Goal: Task Accomplishment & Management: Manage account settings

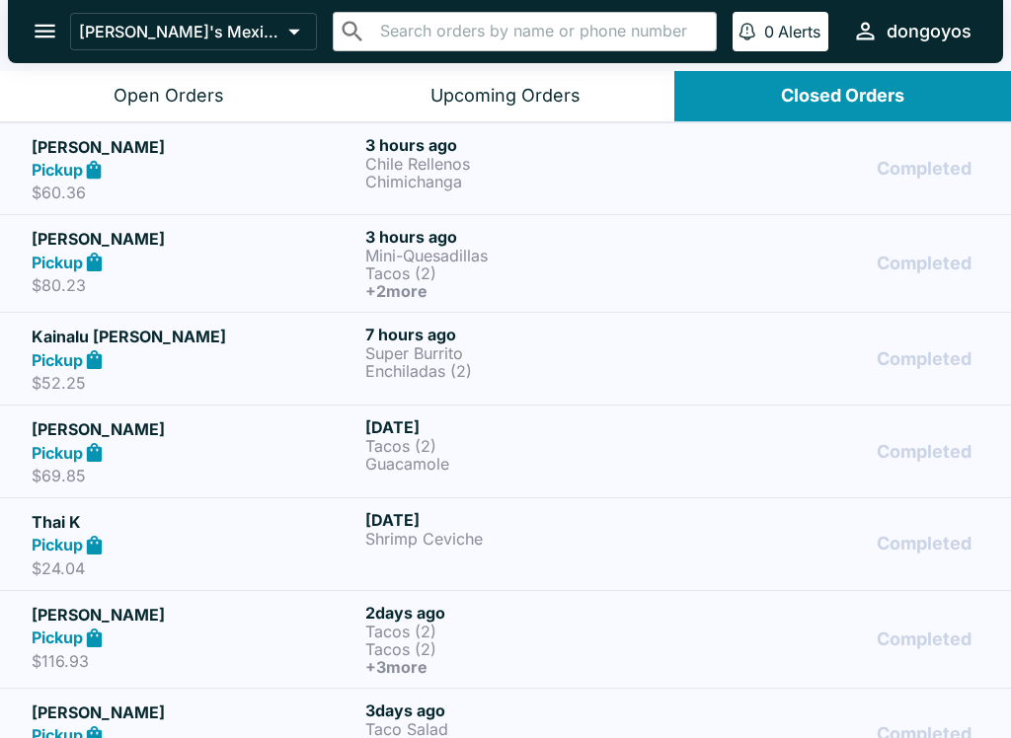
click at [625, 336] on h6 "7 hours ago" at bounding box center [528, 335] width 326 height 20
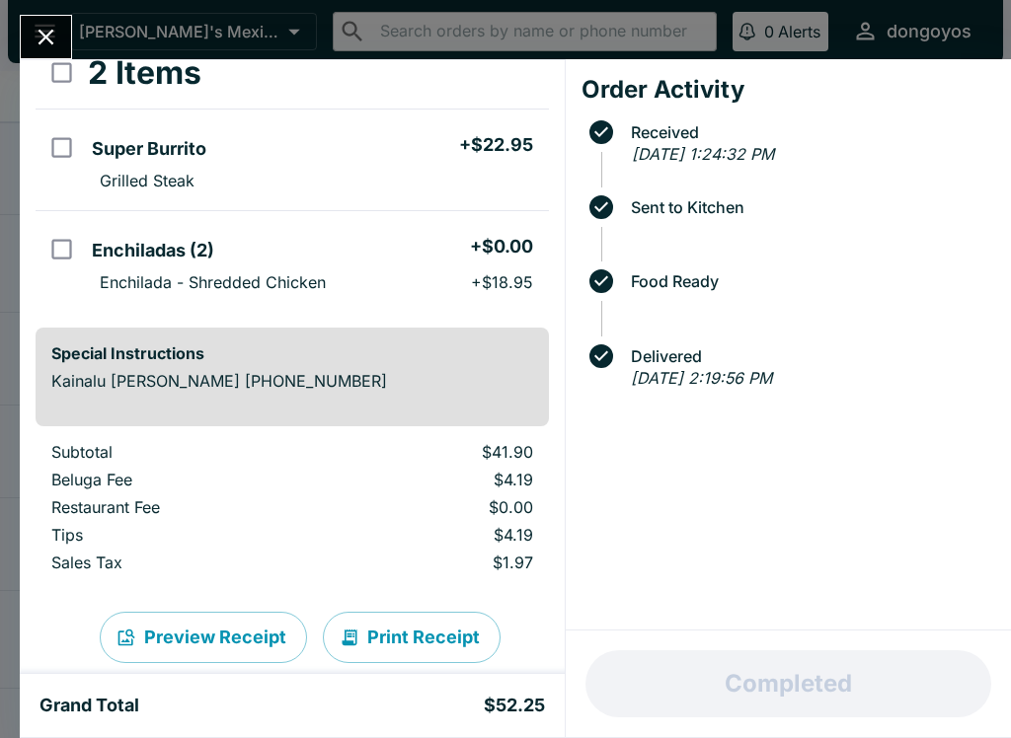
scroll to position [139, 0]
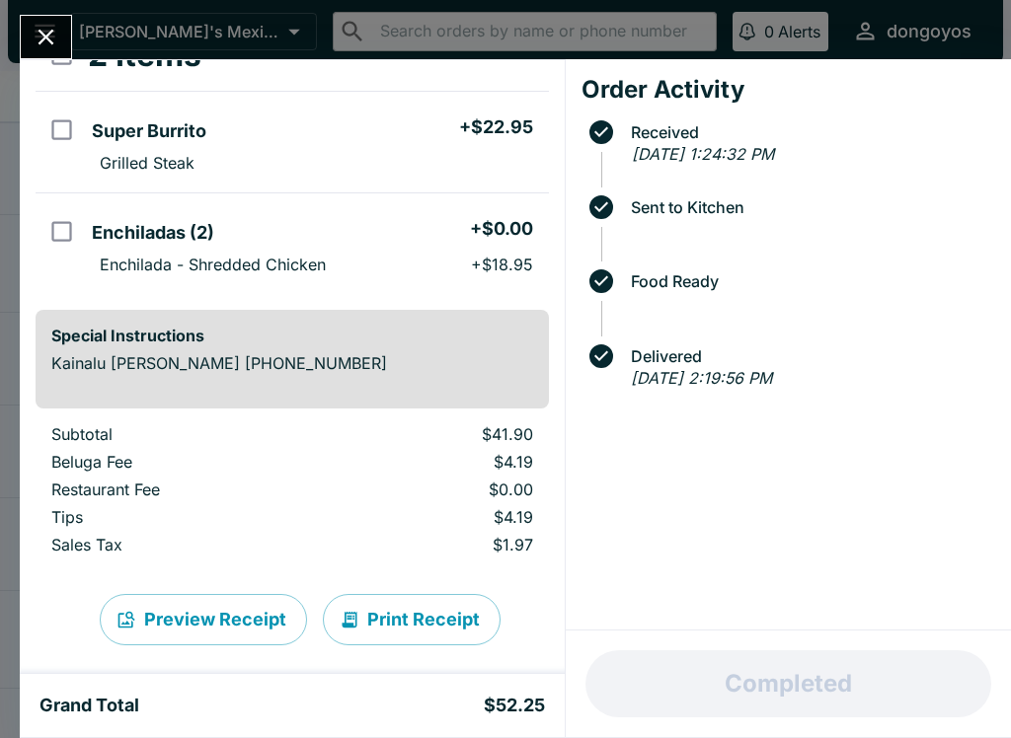
click at [47, 41] on icon "Close" at bounding box center [46, 37] width 27 height 27
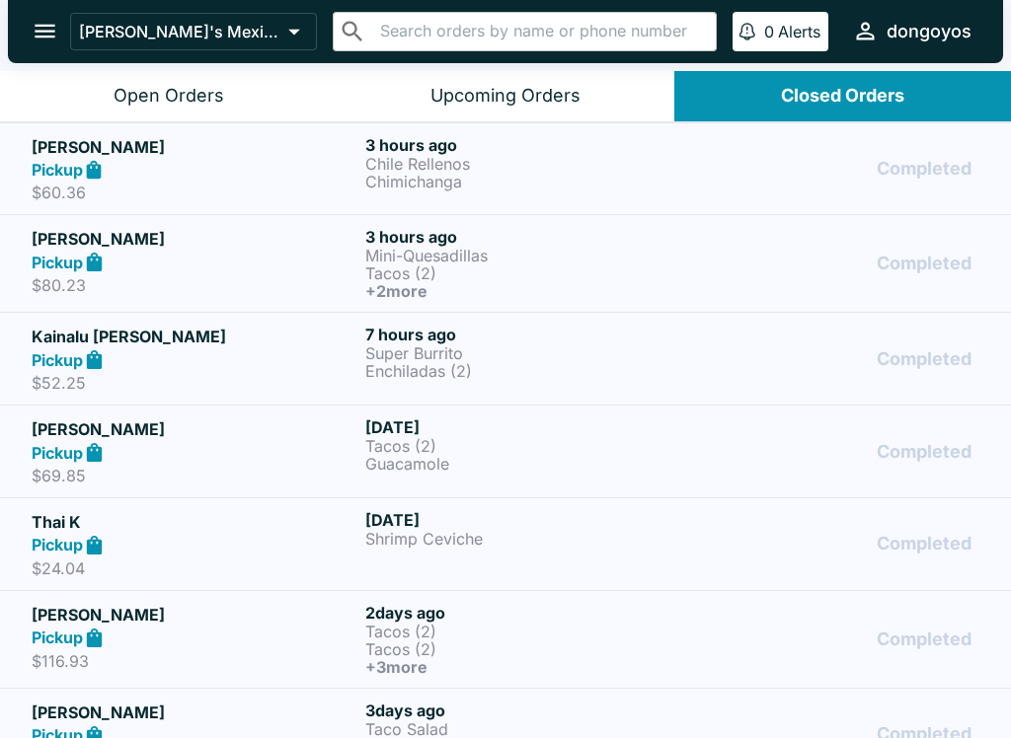
click at [42, 29] on icon "open drawer" at bounding box center [45, 31] width 27 height 27
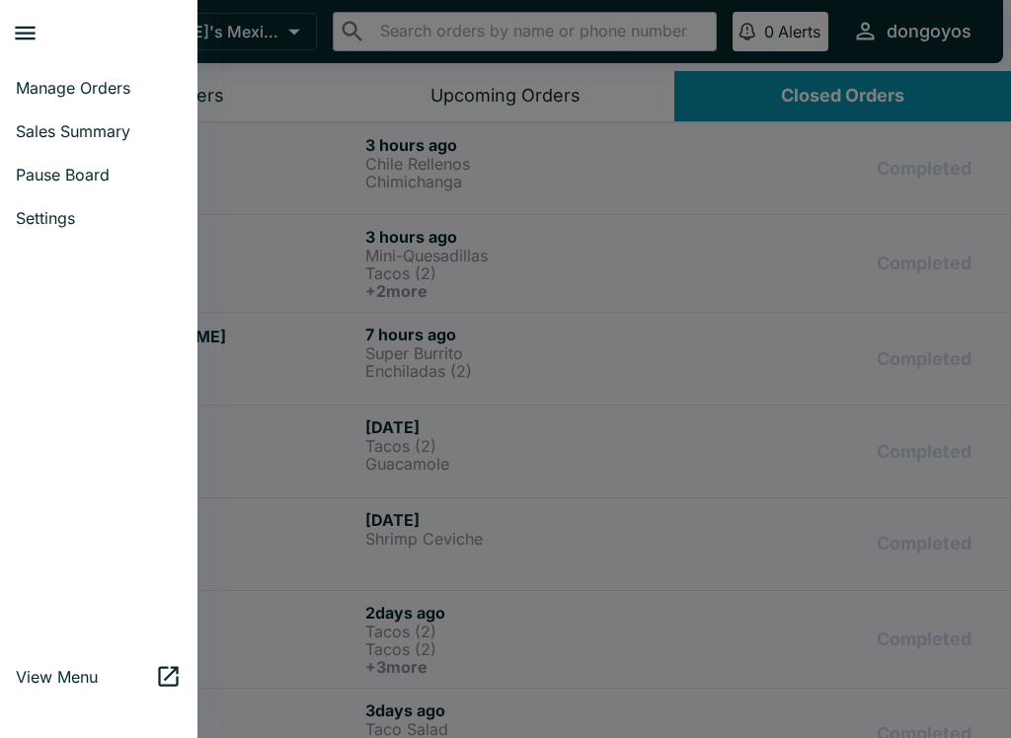
click at [95, 146] on link "Sales Summary" at bounding box center [98, 131] width 197 height 43
select select "03:00"
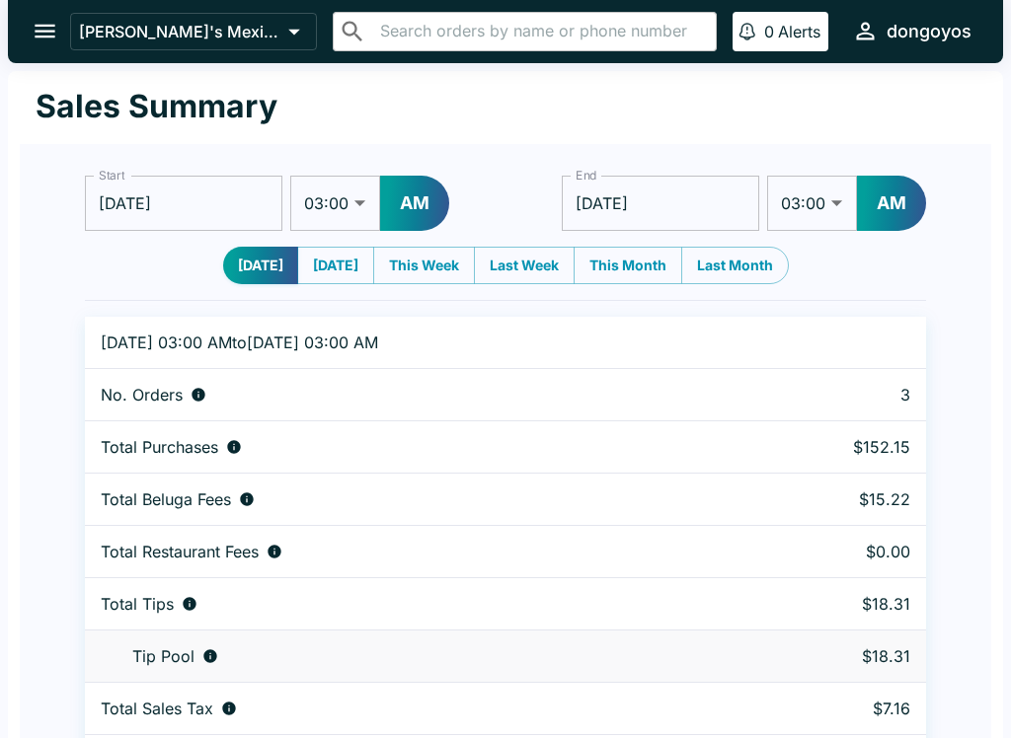
click at [414, 217] on button "AM" at bounding box center [414, 203] width 69 height 55
click at [33, 39] on icon "open drawer" at bounding box center [45, 31] width 27 height 27
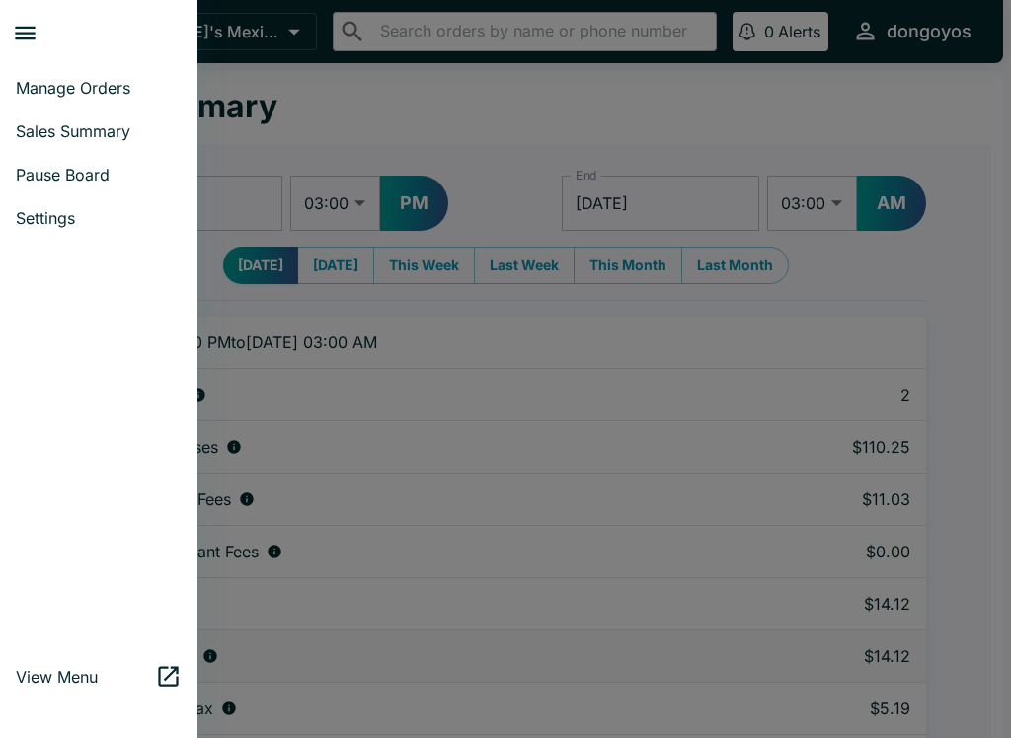
click at [100, 135] on span "Sales Summary" at bounding box center [99, 131] width 166 height 20
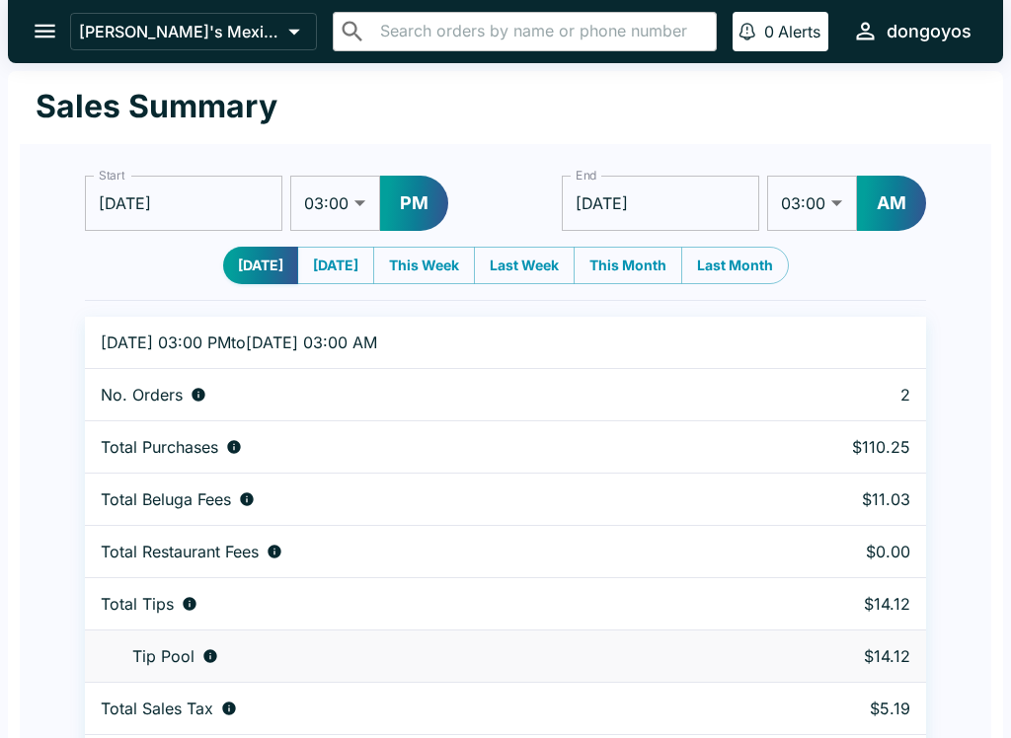
click at [28, 39] on button "open drawer" at bounding box center [45, 31] width 50 height 50
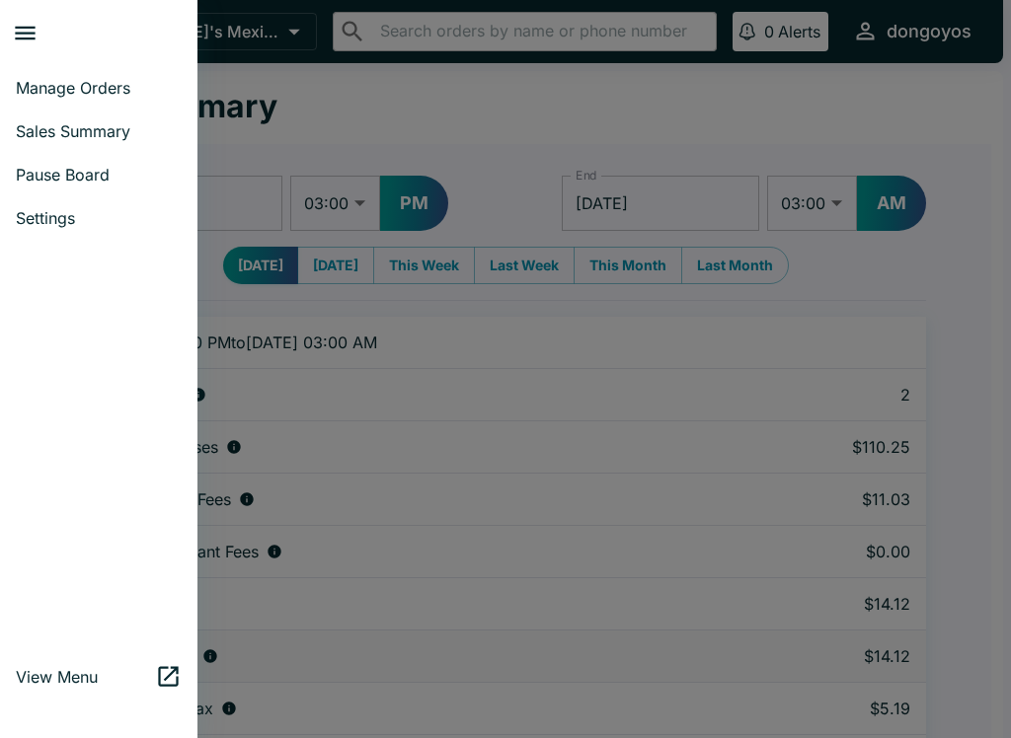
click at [93, 101] on link "Manage Orders" at bounding box center [98, 87] width 197 height 43
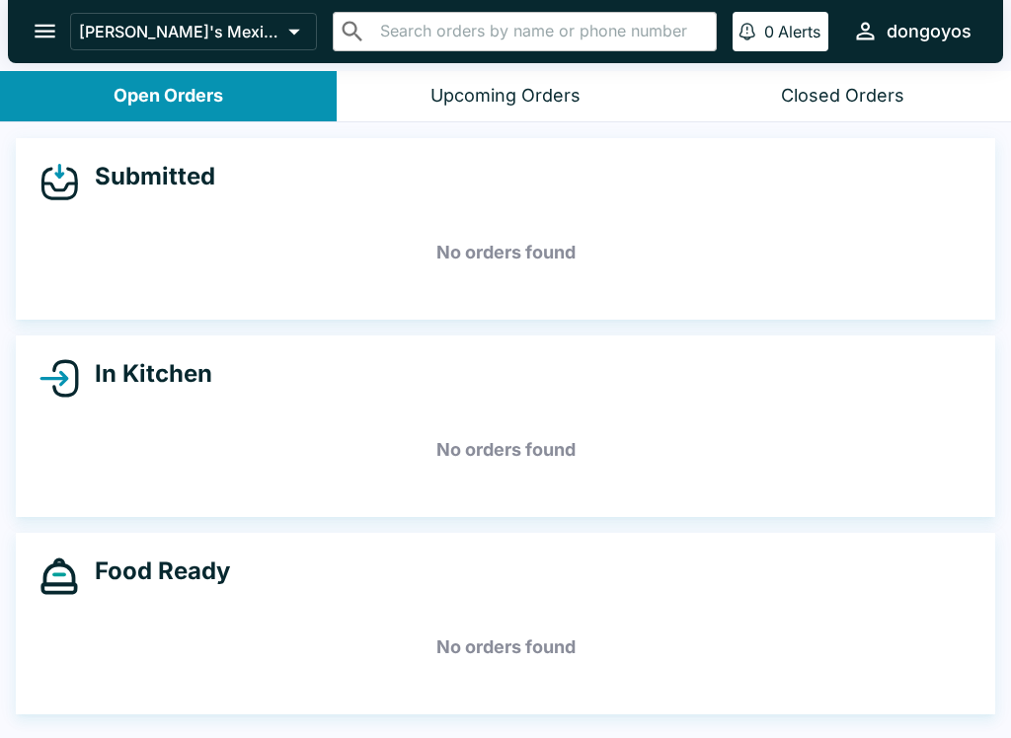
click at [826, 118] on button "Closed Orders" at bounding box center [842, 96] width 337 height 50
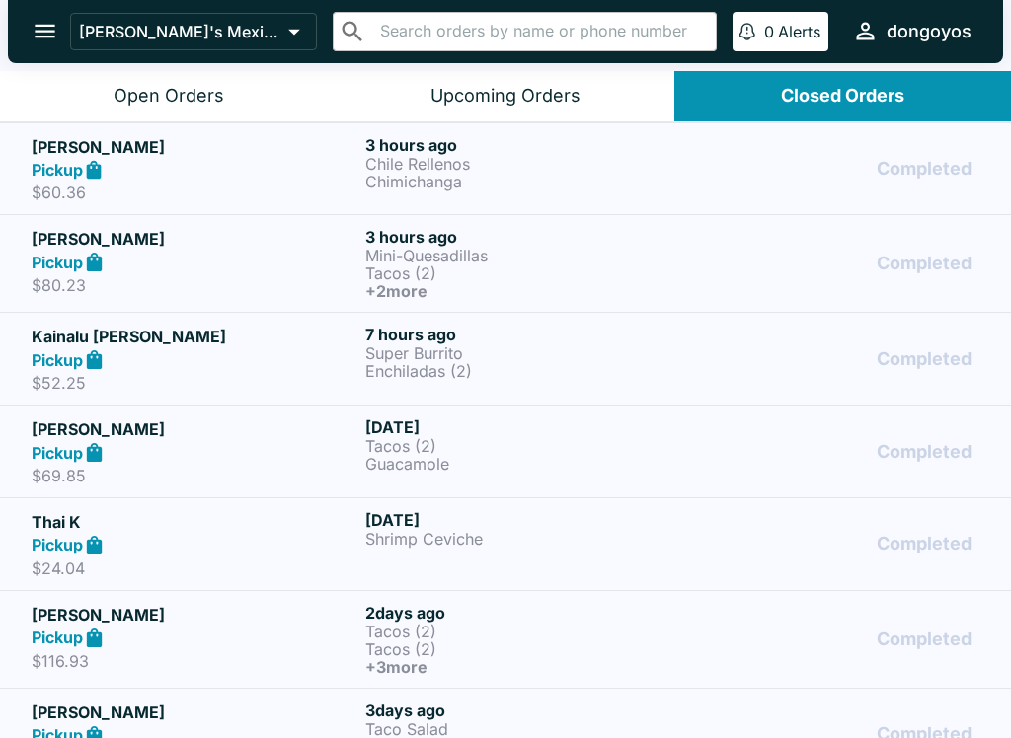
click at [483, 269] on p "Tacos (2)" at bounding box center [528, 274] width 326 height 18
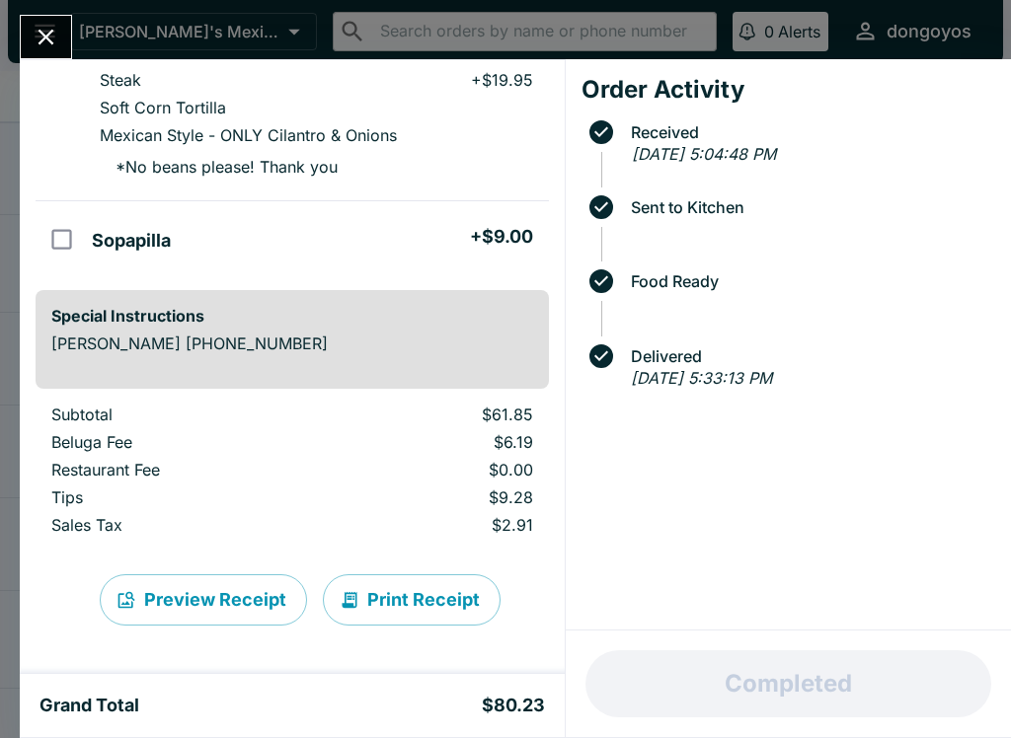
scroll to position [552, 0]
click at [56, 31] on icon "Close" at bounding box center [46, 37] width 27 height 27
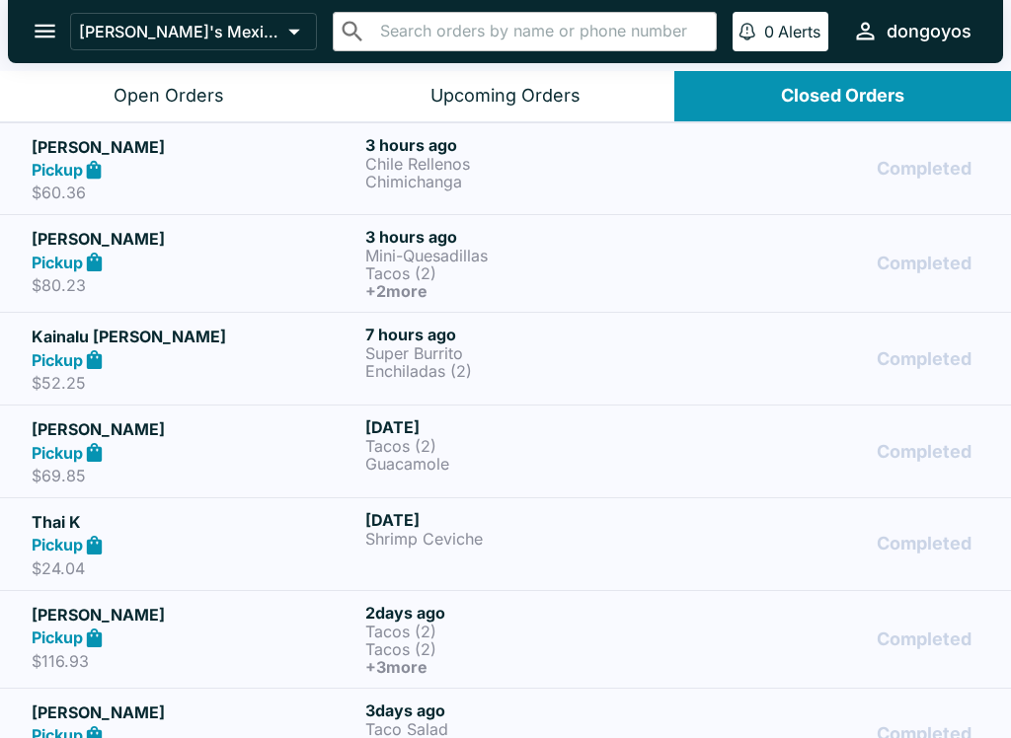
click at [250, 171] on div "Pickup" at bounding box center [195, 170] width 326 height 23
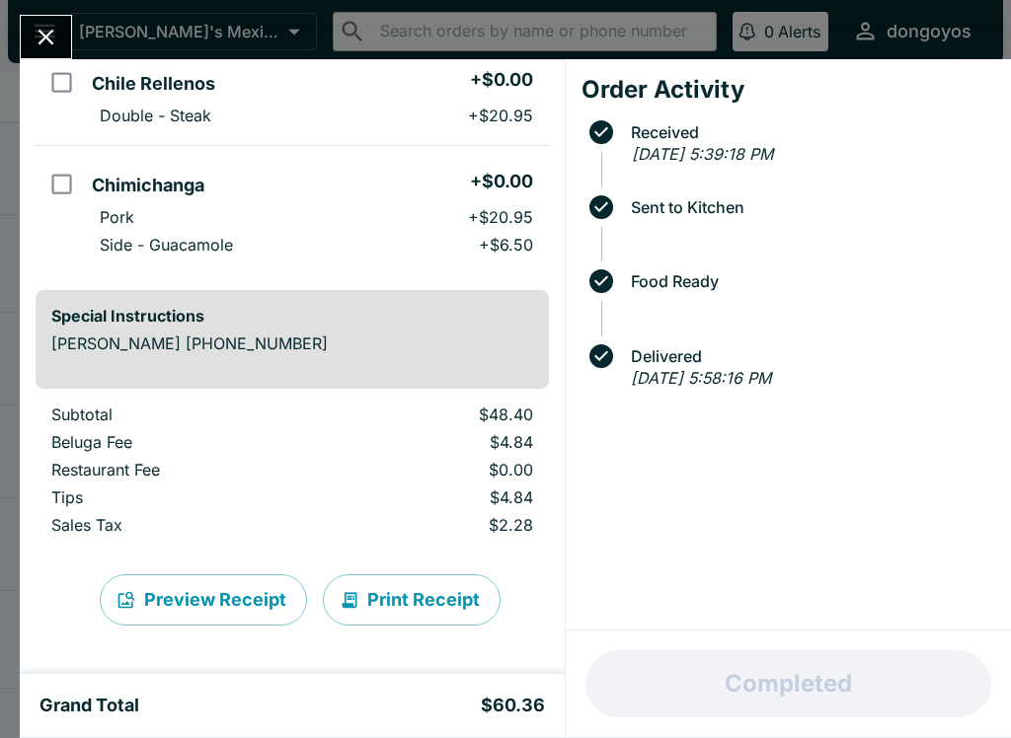
scroll to position [187, 0]
click at [53, 43] on icon "Close" at bounding box center [46, 38] width 16 height 16
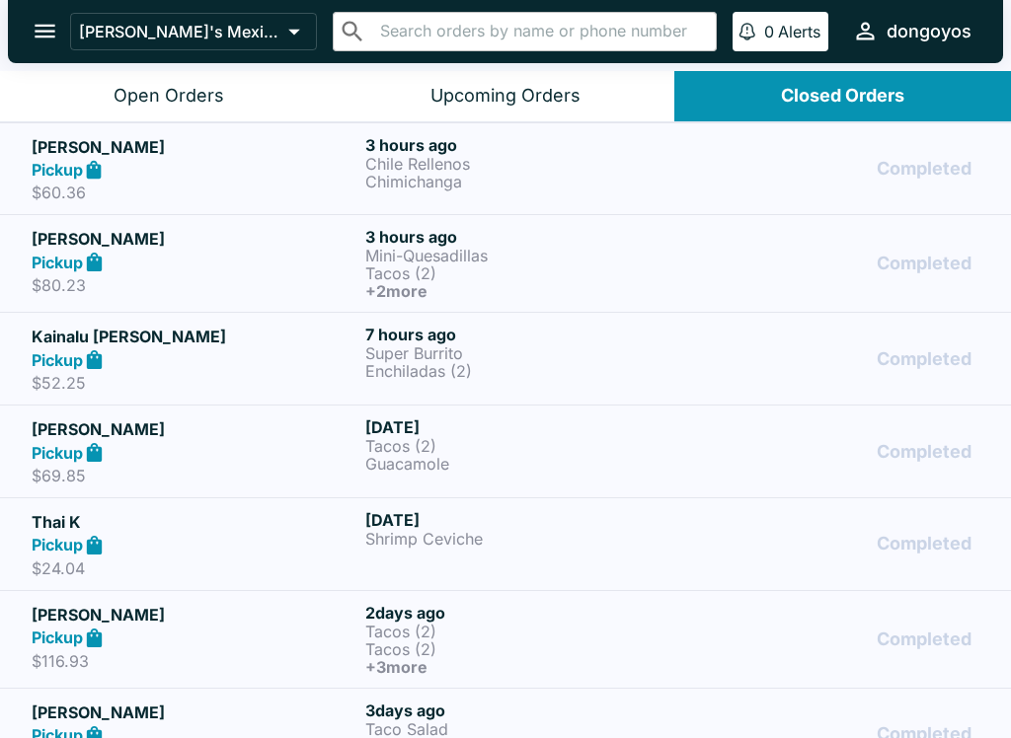
click at [41, 34] on icon "open drawer" at bounding box center [45, 31] width 27 height 27
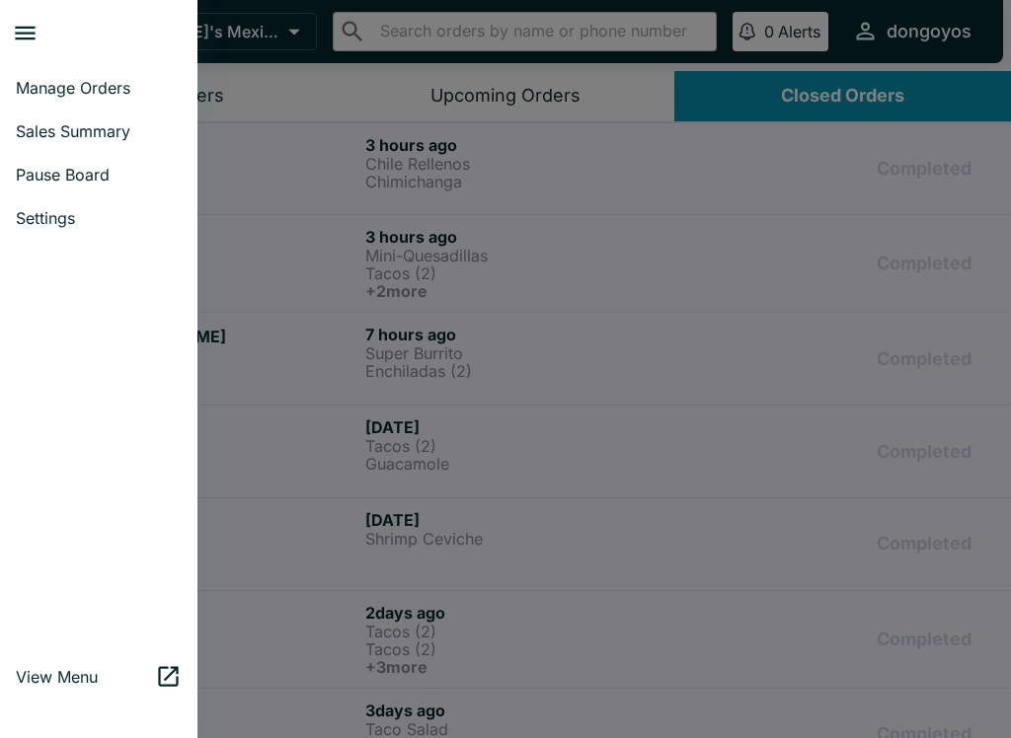
click at [53, 135] on span "Sales Summary" at bounding box center [99, 131] width 166 height 20
select select "03:00"
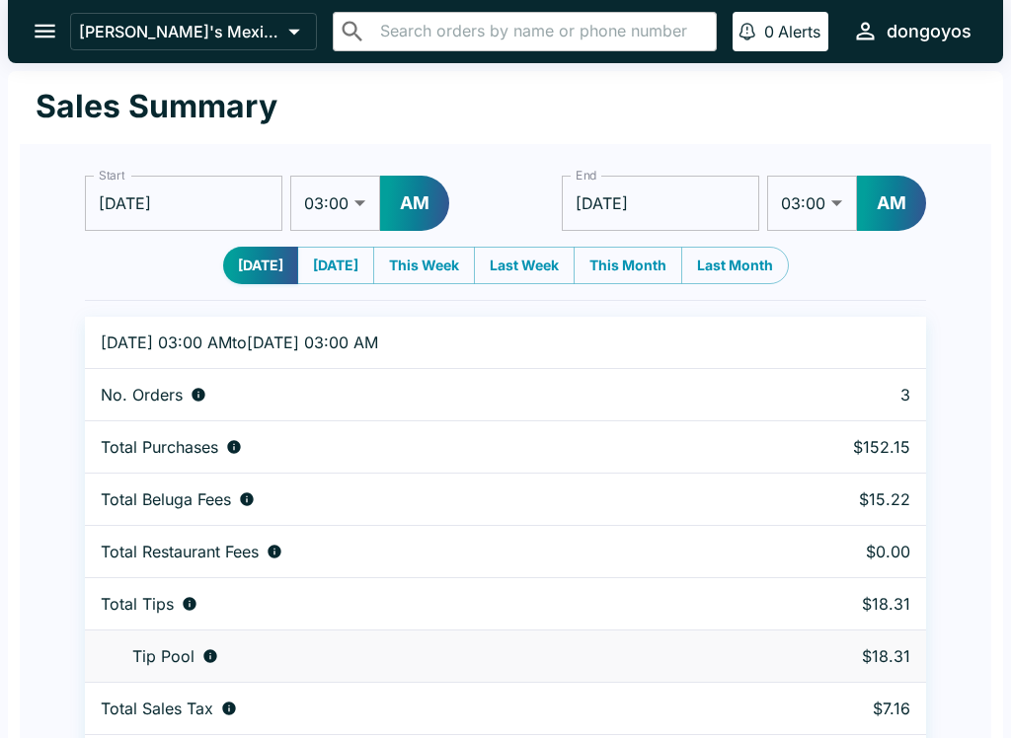
click at [415, 208] on button "AM" at bounding box center [414, 203] width 69 height 55
click at [418, 201] on button "PM" at bounding box center [414, 203] width 68 height 55
click at [415, 212] on button "AM" at bounding box center [414, 203] width 69 height 55
click at [39, 40] on icon "open drawer" at bounding box center [45, 31] width 27 height 27
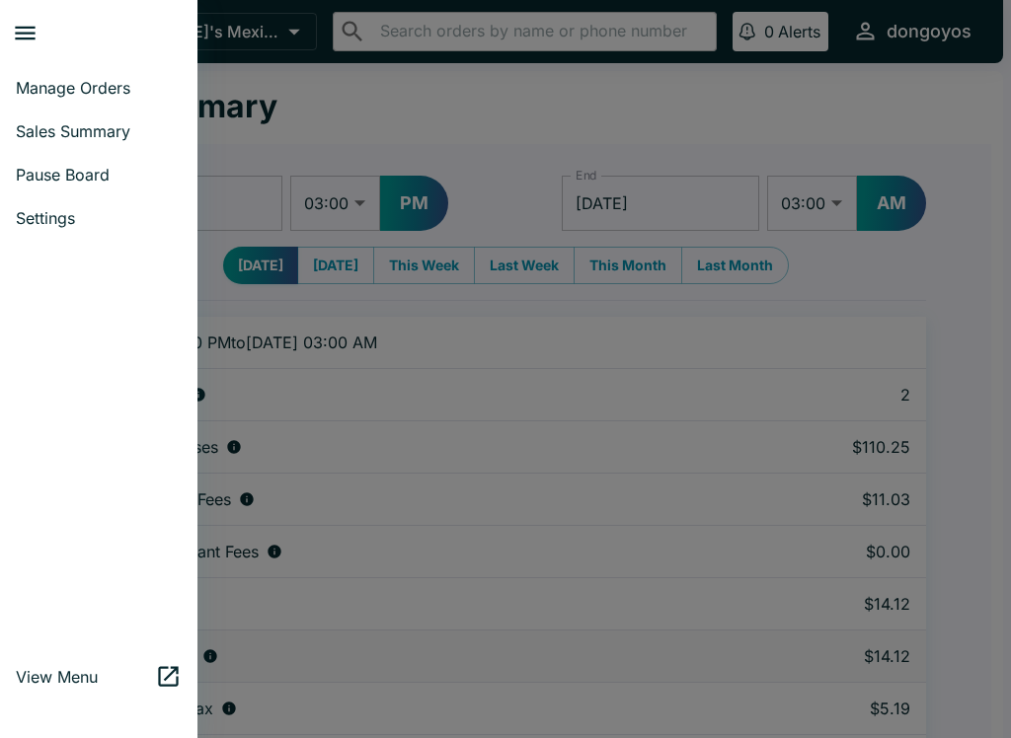
click at [76, 128] on span "Sales Summary" at bounding box center [99, 131] width 166 height 20
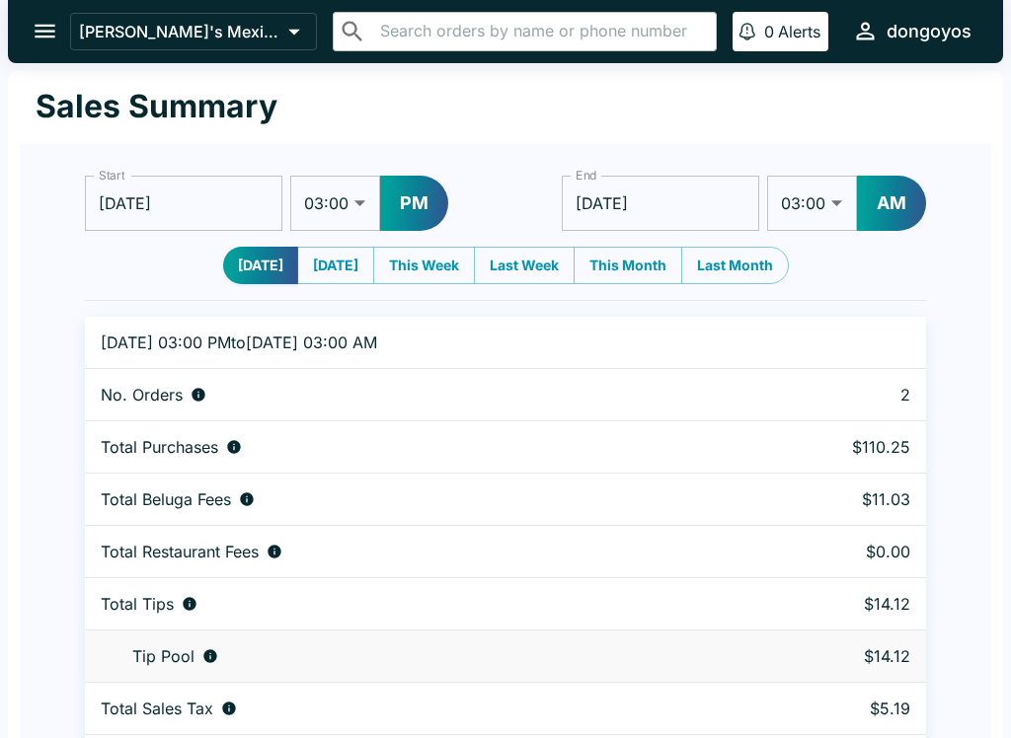
click at [38, 27] on icon "open drawer" at bounding box center [45, 32] width 21 height 14
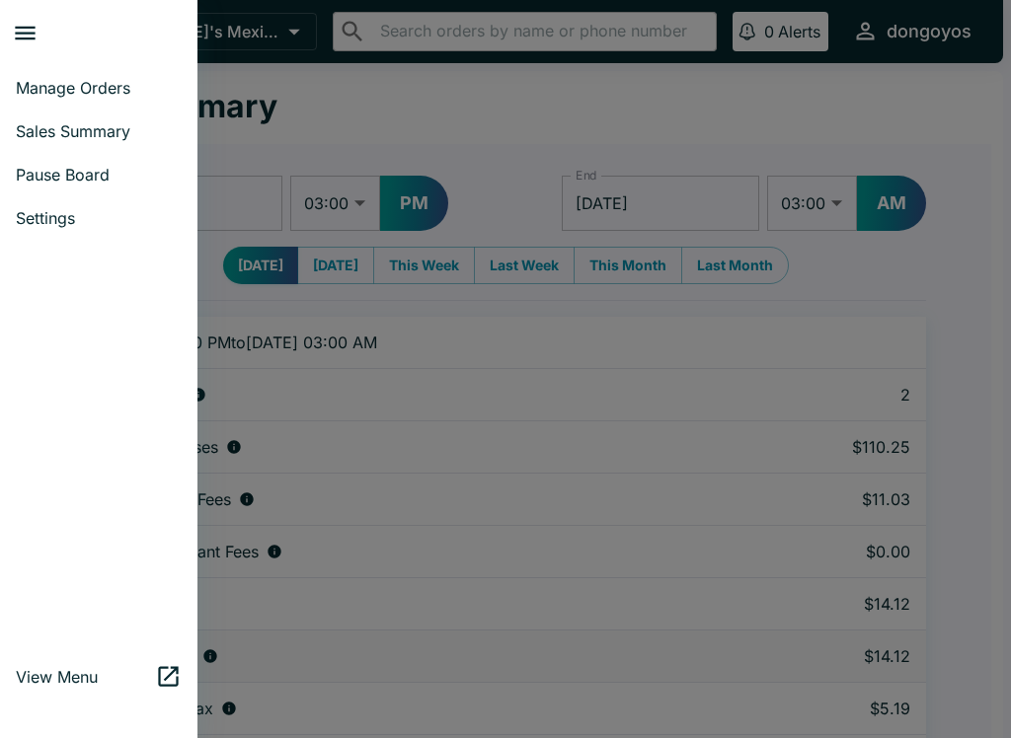
click at [57, 89] on span "Manage Orders" at bounding box center [99, 88] width 166 height 20
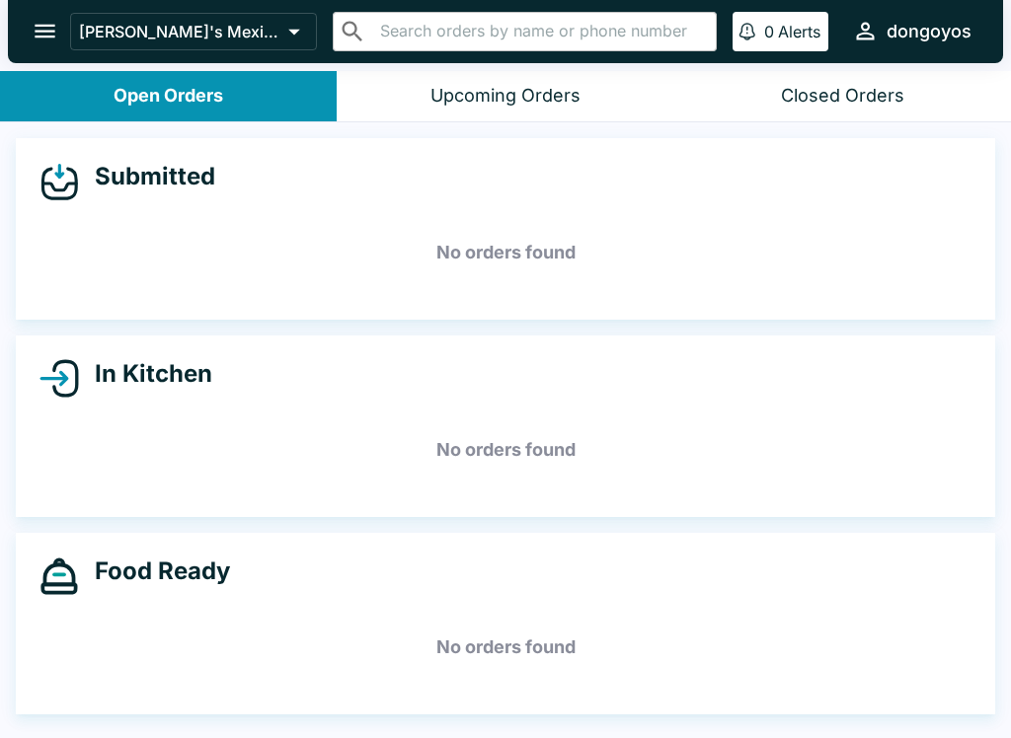
click at [804, 98] on div "Closed Orders" at bounding box center [842, 96] width 123 height 23
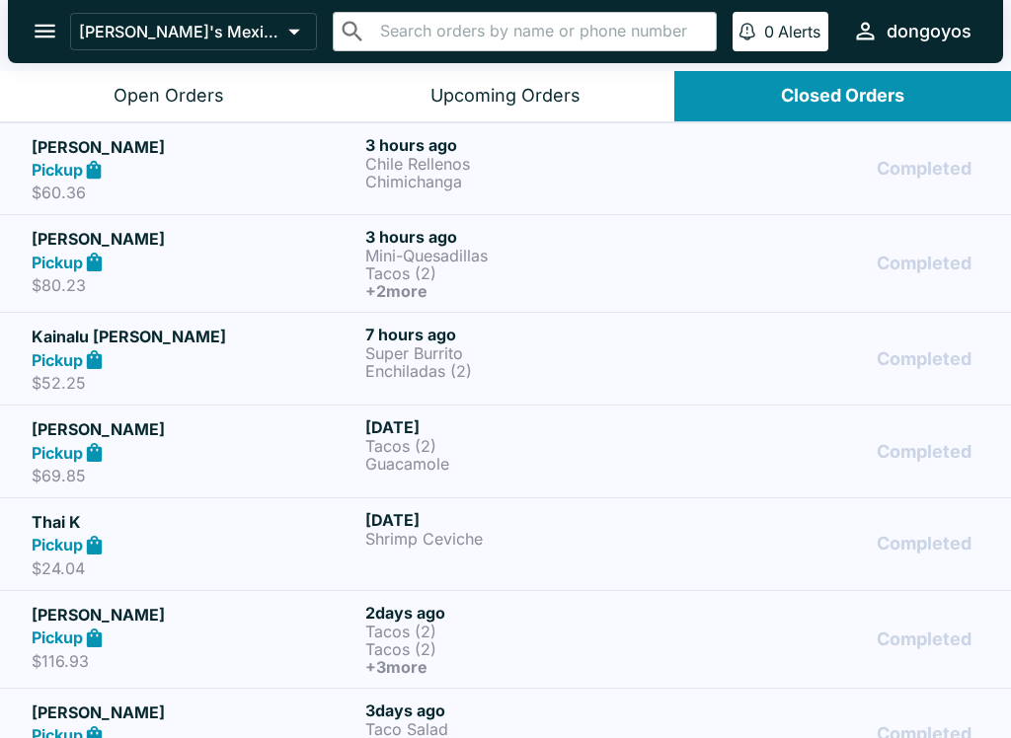
click at [376, 288] on h6 "+ 2 more" at bounding box center [528, 291] width 326 height 18
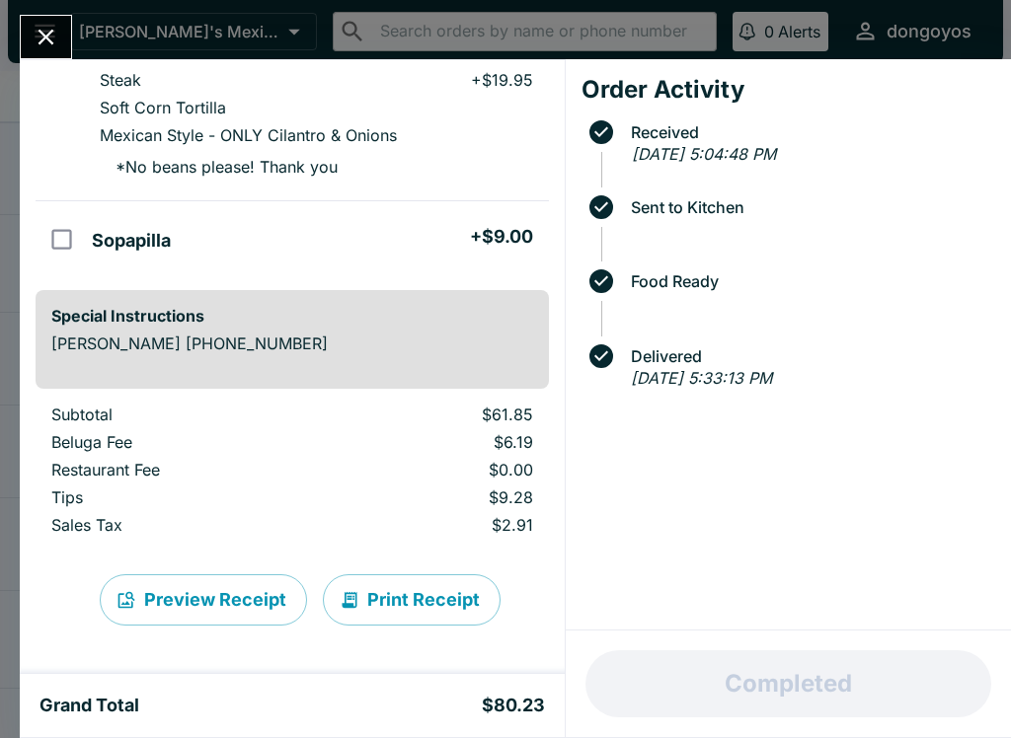
scroll to position [552, 0]
click at [58, 47] on icon "Close" at bounding box center [46, 37] width 27 height 27
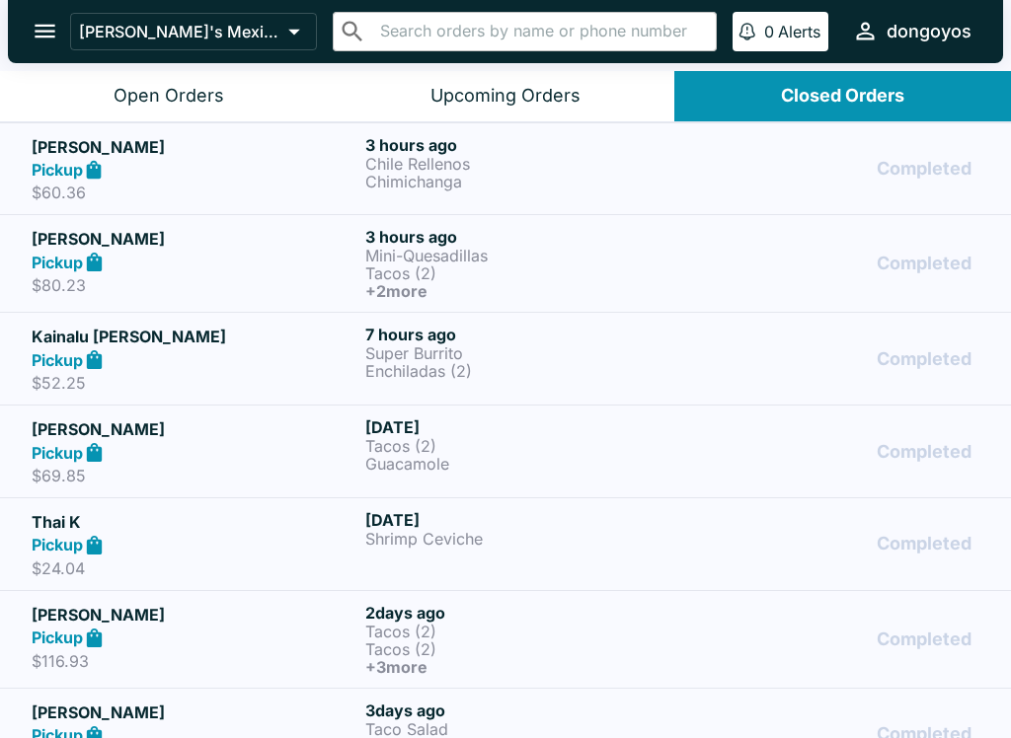
click at [172, 99] on div "Open Orders" at bounding box center [169, 96] width 111 height 23
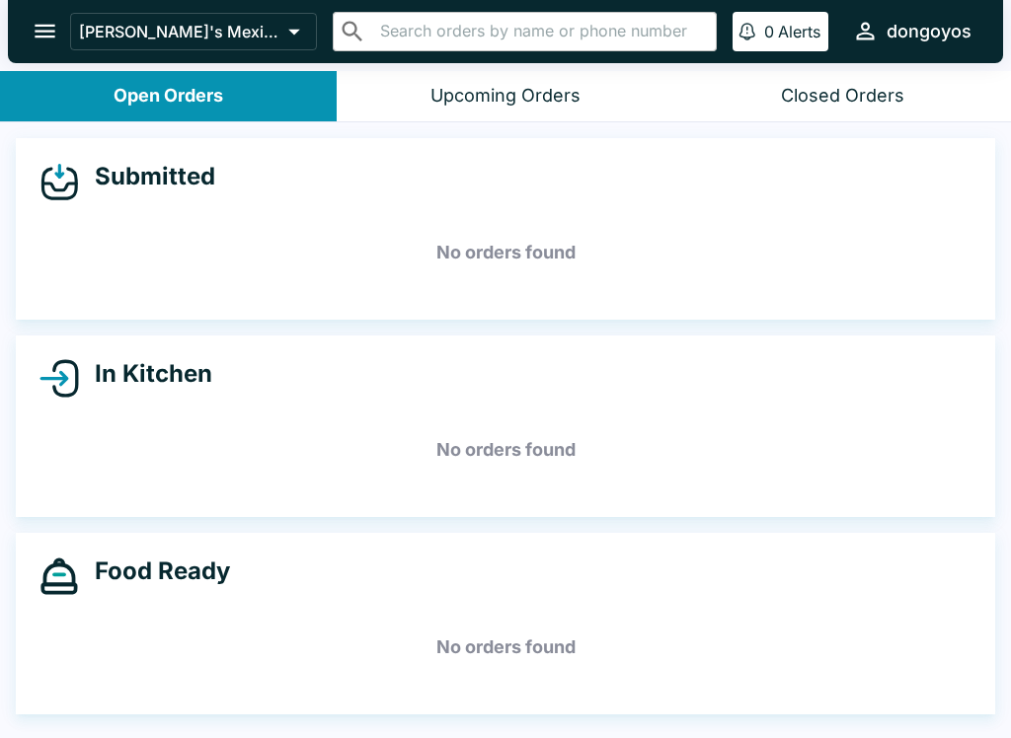
click at [28, 30] on button "open drawer" at bounding box center [45, 31] width 50 height 50
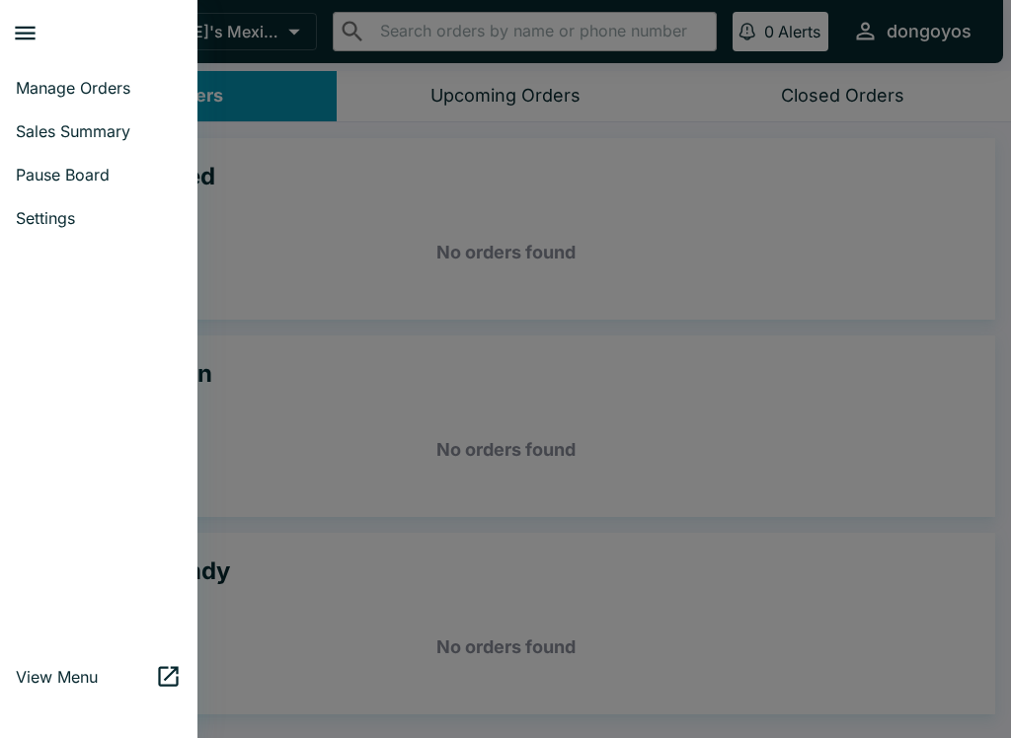
click at [266, 230] on div at bounding box center [505, 369] width 1011 height 738
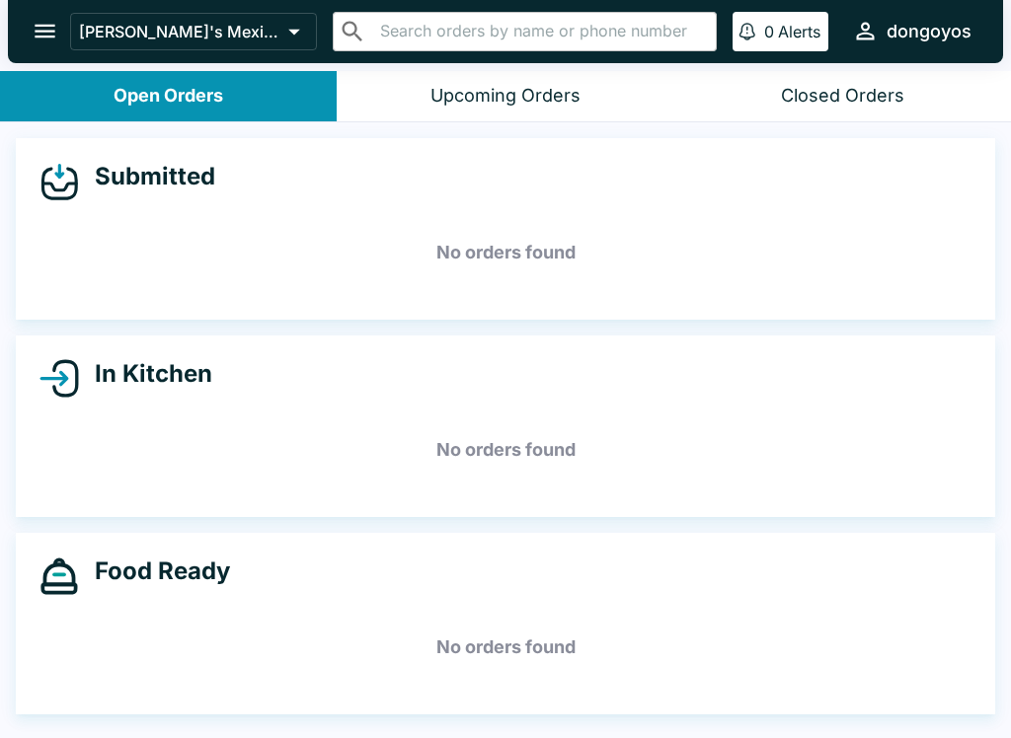
click at [32, 35] on icon "open drawer" at bounding box center [45, 31] width 27 height 27
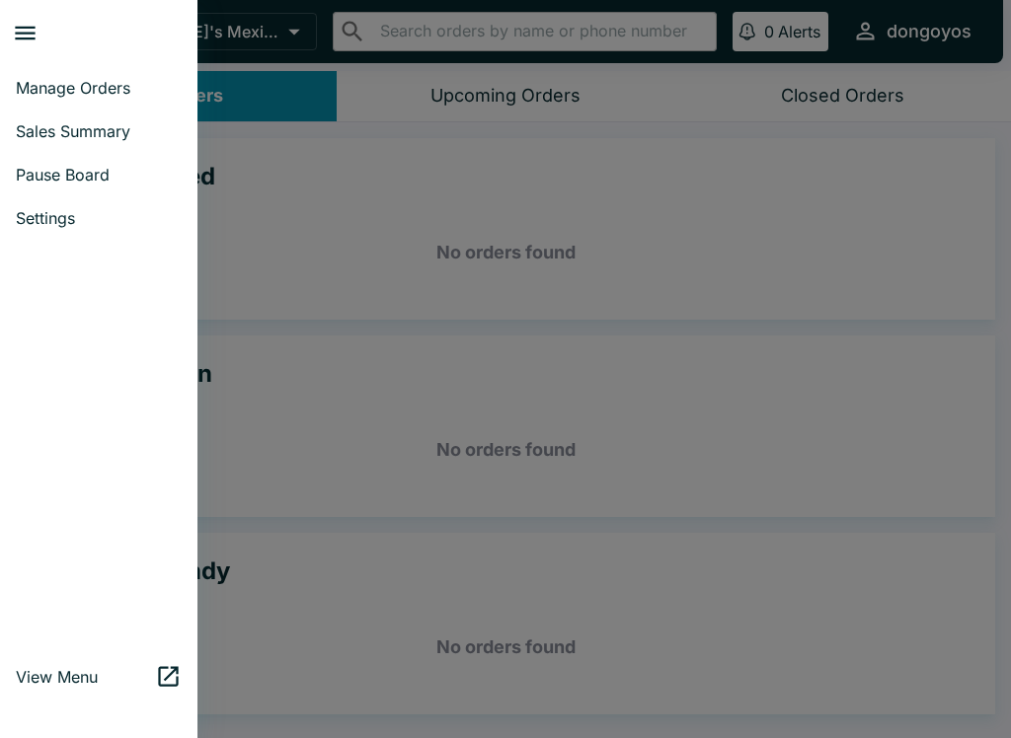
click at [64, 145] on link "Sales Summary" at bounding box center [98, 131] width 197 height 43
select select "03:00"
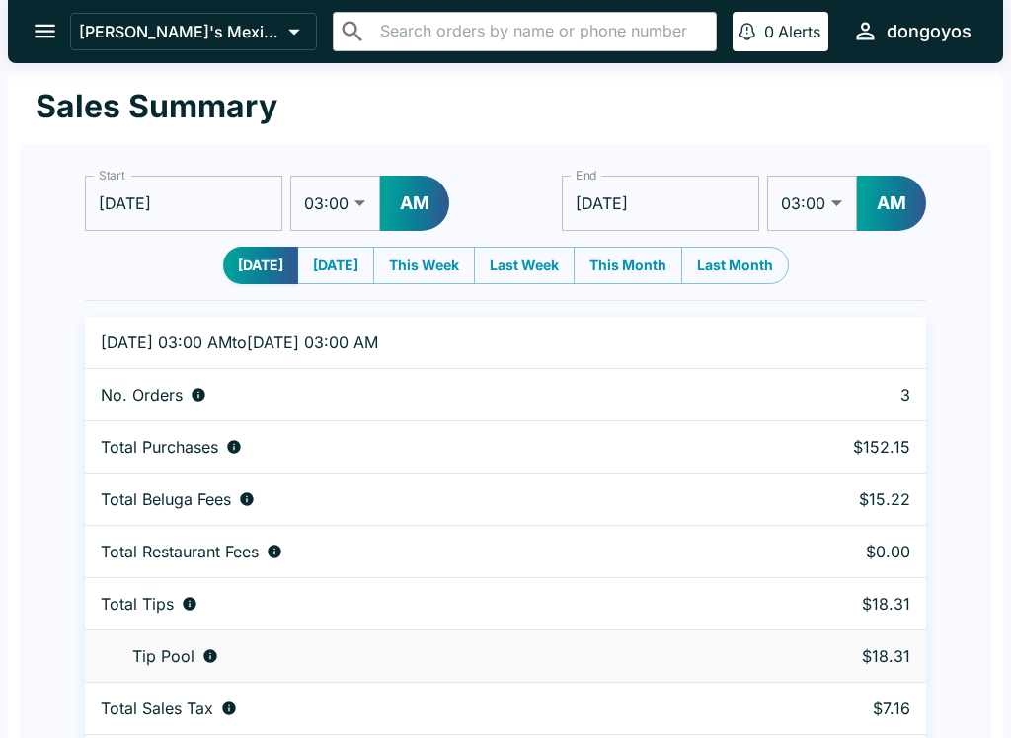
click at [41, 38] on icon "open drawer" at bounding box center [45, 32] width 21 height 14
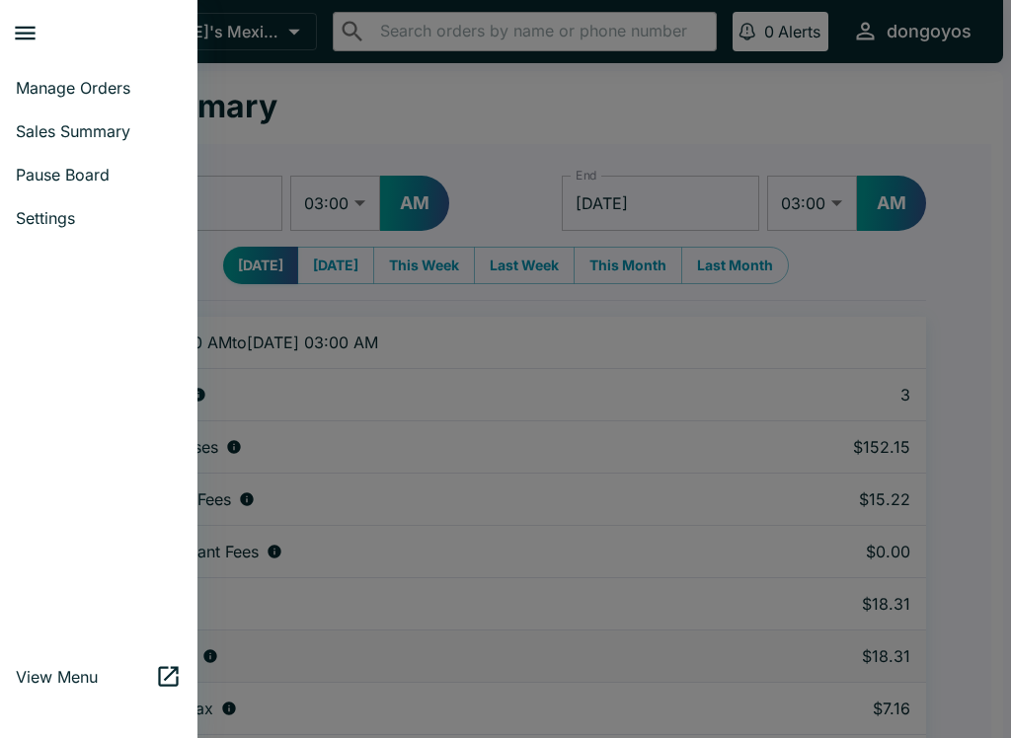
click at [65, 92] on span "Manage Orders" at bounding box center [99, 88] width 166 height 20
